Goal: Transaction & Acquisition: Obtain resource

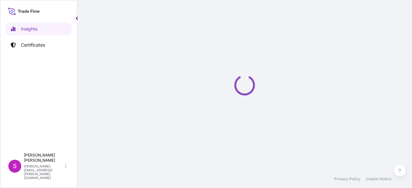
select select "2025"
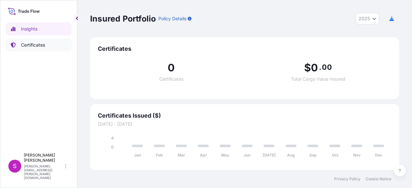
click at [35, 46] on p "Certificates" at bounding box center [33, 45] width 24 height 6
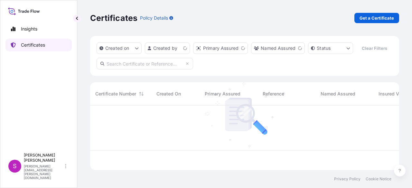
scroll to position [63, 304]
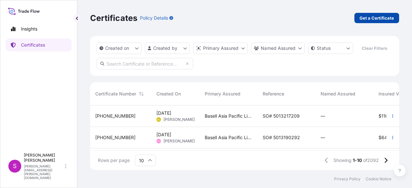
click at [380, 19] on p "Get a Certificate" at bounding box center [377, 18] width 34 height 6
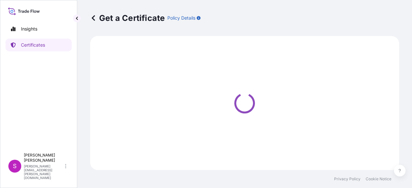
select select "Sea"
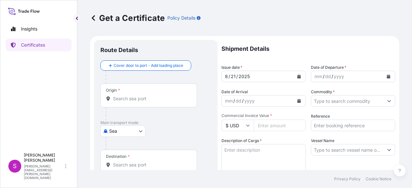
click at [128, 103] on div "Origin *" at bounding box center [149, 96] width 97 height 24
click at [128, 102] on input "Origin *" at bounding box center [151, 99] width 76 height 6
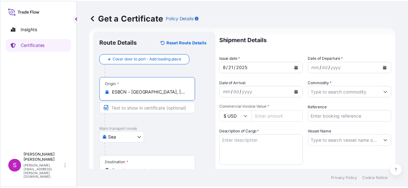
scroll to position [32, 0]
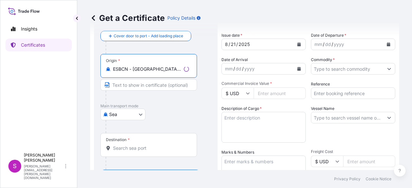
type input "ESBCN - [GEOGRAPHIC_DATA], [GEOGRAPHIC_DATA]"
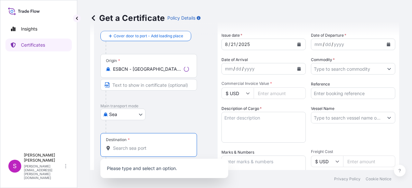
click at [118, 148] on input "Destination *" at bounding box center [151, 148] width 76 height 6
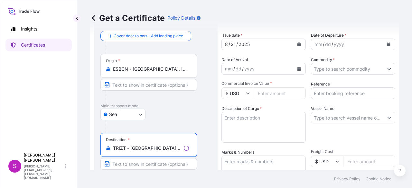
type input "TRIZT - [GEOGRAPHIC_DATA], [GEOGRAPHIC_DATA]"
click at [354, 46] on div "mm / dd / yyyy" at bounding box center [348, 45] width 72 height 12
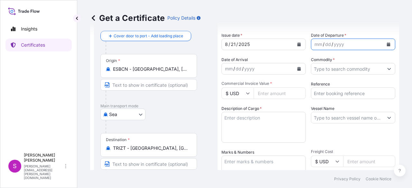
click at [387, 43] on icon "Calendar" at bounding box center [389, 45] width 4 height 4
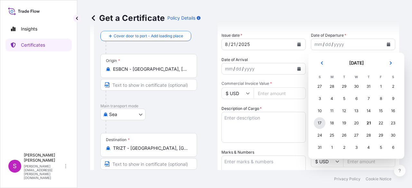
click at [322, 122] on div "17" at bounding box center [320, 124] width 12 height 12
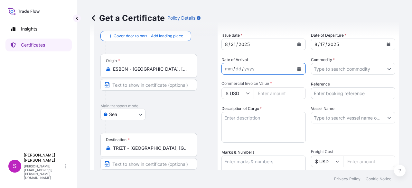
click at [299, 66] on button "Calendar" at bounding box center [299, 69] width 10 height 10
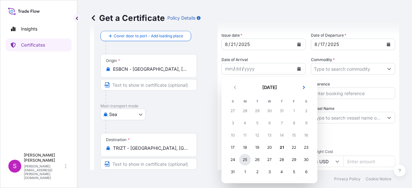
click at [248, 161] on div "25" at bounding box center [245, 160] width 12 height 12
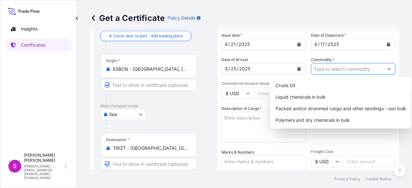
click at [325, 71] on input "Commodity *" at bounding box center [348, 69] width 72 height 12
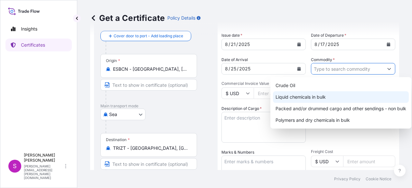
click at [317, 96] on div "Liquid chemicals in bulk" at bounding box center [341, 98] width 136 height 12
type input "Liquid chemicals in bulk"
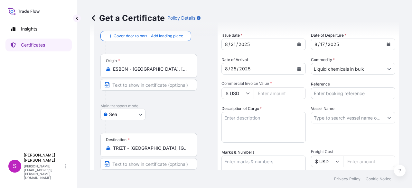
click at [248, 94] on icon at bounding box center [248, 94] width 4 height 2
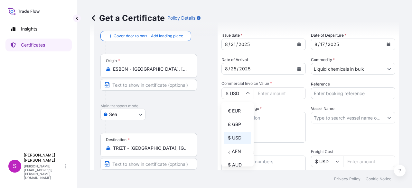
drag, startPoint x: 231, startPoint y: 111, endPoint x: 266, endPoint y: 98, distance: 37.5
click at [233, 111] on div "€ EUR" at bounding box center [237, 111] width 27 height 12
type input "€ EUR"
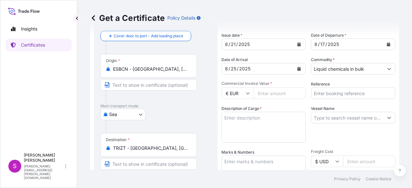
click at [268, 95] on input "Commercial Invoice Value *" at bounding box center [280, 94] width 52 height 12
type input "47718"
click at [326, 93] on input "Reference" at bounding box center [353, 94] width 84 height 12
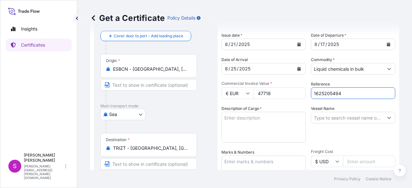
type input "1625205494"
click at [256, 125] on textarea "Description of Cargo *" at bounding box center [264, 127] width 84 height 31
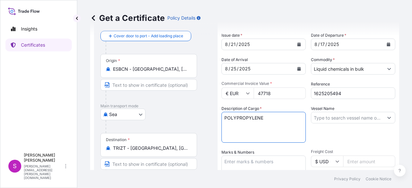
type textarea "POLYPROPYLENE"
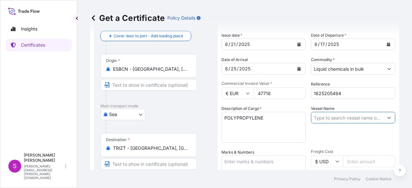
click at [332, 120] on input "Vessel Name" at bounding box center [348, 118] width 72 height 12
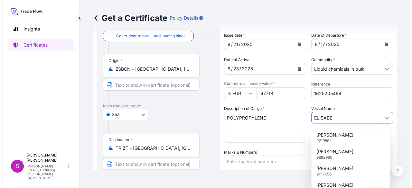
scroll to position [39, 0]
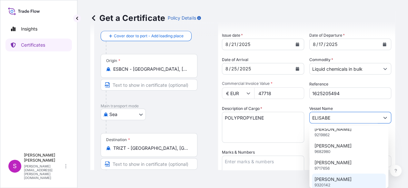
click at [325, 184] on p "9320142" at bounding box center [322, 185] width 16 height 5
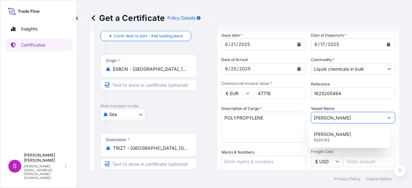
scroll to position [0, 0]
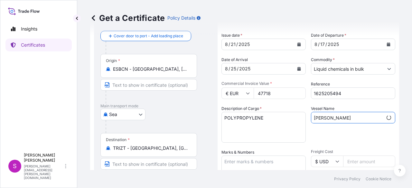
type input "[PERSON_NAME]"
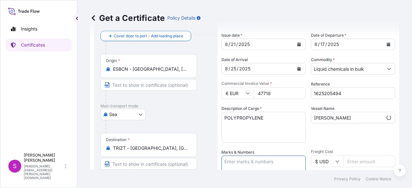
click at [263, 164] on textarea "Marks & Numbers" at bounding box center [264, 172] width 84 height 32
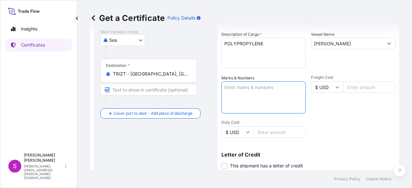
scroll to position [97, 0]
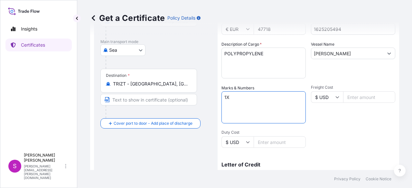
type textarea "1"
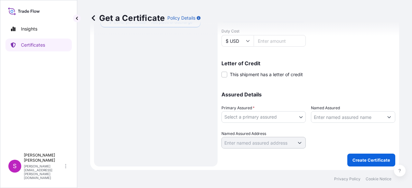
type textarea "CNTR"
click at [360, 119] on input "Named Assured" at bounding box center [348, 117] width 72 height 12
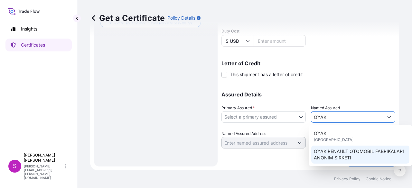
click at [329, 153] on span "OYAK RENAULT OTOMOBIL FABRIKALARI ANONIM SIRKETI" at bounding box center [360, 155] width 93 height 13
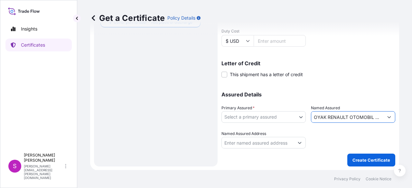
type input "OYAK RENAULT OTOMOBIL FABRIKALARI ANONIM SIRKETI"
click at [268, 119] on body "6 options available. 2 options available. 0 options available. 2 options availa…" at bounding box center [206, 94] width 412 height 188
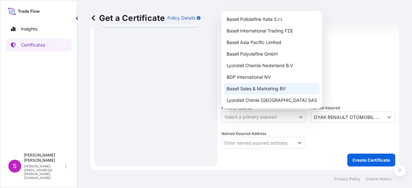
click at [229, 85] on div "Basell Sales & Marketing BV" at bounding box center [272, 89] width 96 height 12
select select "32164"
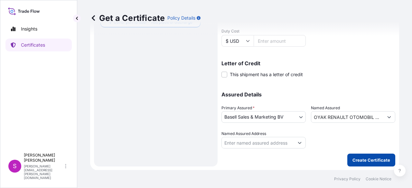
click at [354, 162] on p "Create Certificate" at bounding box center [372, 160] width 38 height 6
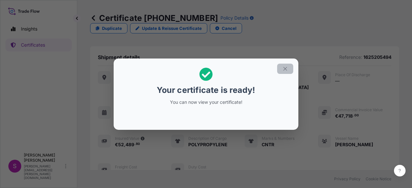
click at [286, 67] on icon "button" at bounding box center [286, 69] width 6 height 6
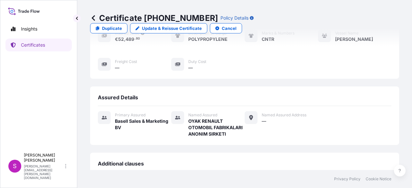
scroll to position [206, 0]
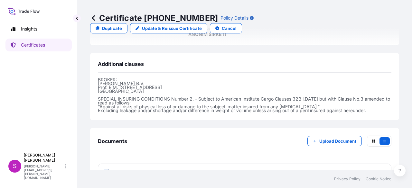
click at [107, 169] on icon at bounding box center [106, 172] width 5 height 6
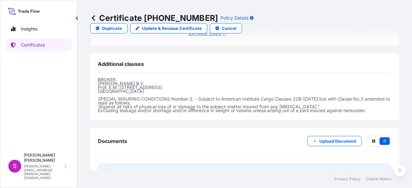
click at [107, 172] on text "PDF" at bounding box center [107, 173] width 4 height 2
